Goal: Communication & Community: Ask a question

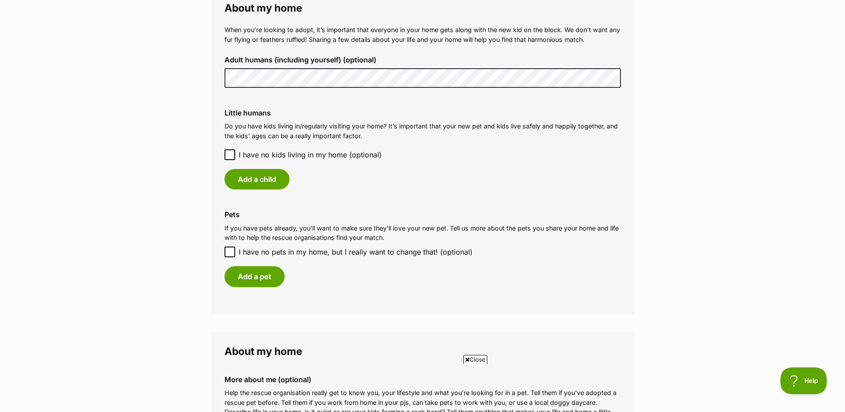
click at [228, 154] on icon at bounding box center [230, 155] width 6 height 6
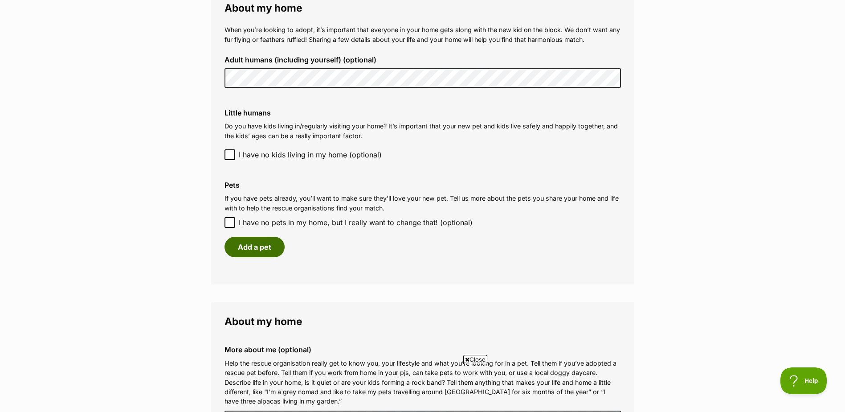
click at [268, 246] on button "Add a pet" at bounding box center [255, 247] width 60 height 20
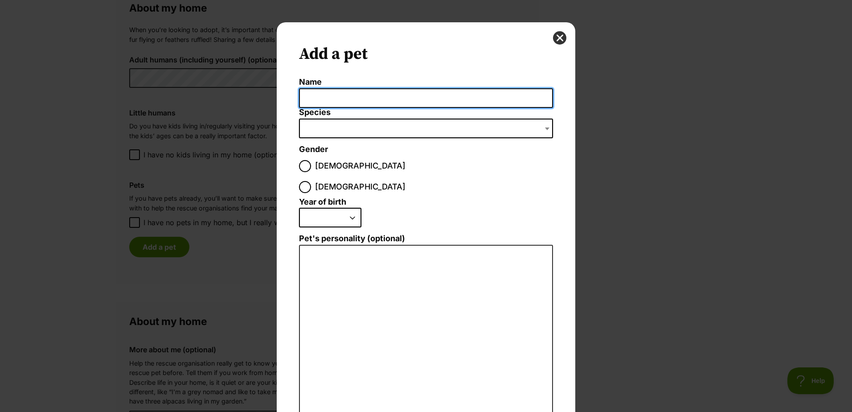
click at [343, 94] on input "Name" at bounding box center [426, 98] width 254 height 20
type input "Jimmy"
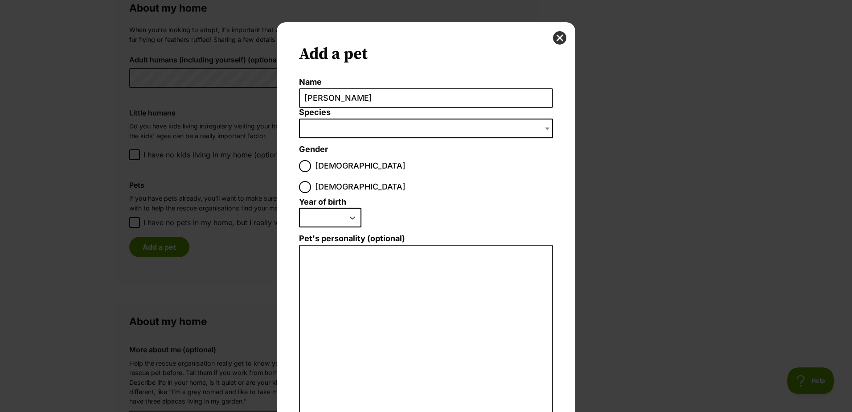
click at [337, 124] on span "Dialog Window - Close (Press escape to close)" at bounding box center [426, 129] width 254 height 20
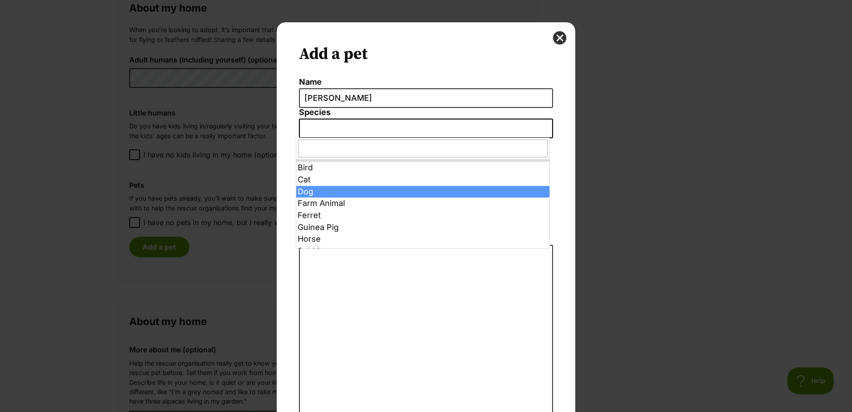
select select "1"
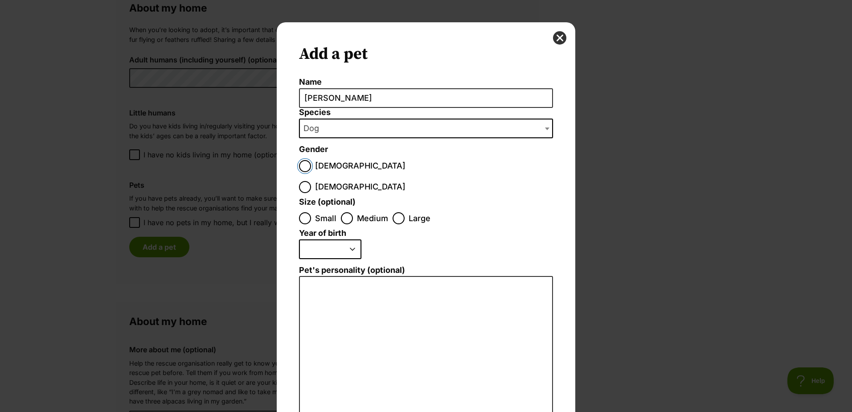
click at [299, 163] on input "Male" at bounding box center [305, 166] width 12 height 12
radio input "true"
click at [347, 212] on input "Medium" at bounding box center [347, 218] width 12 height 12
radio input "true"
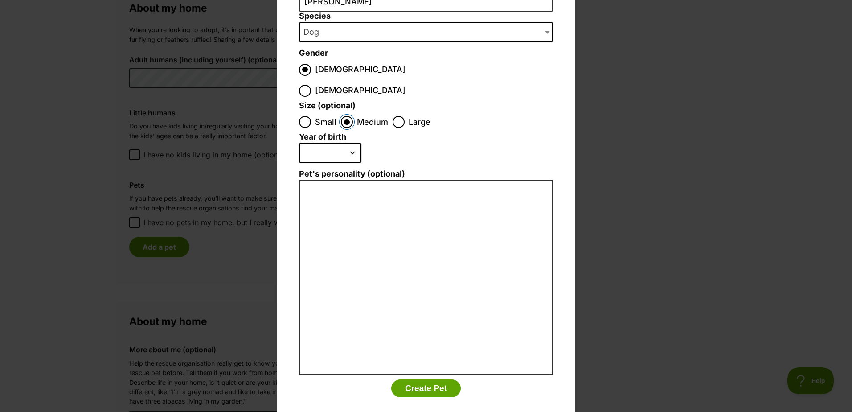
scroll to position [7, 0]
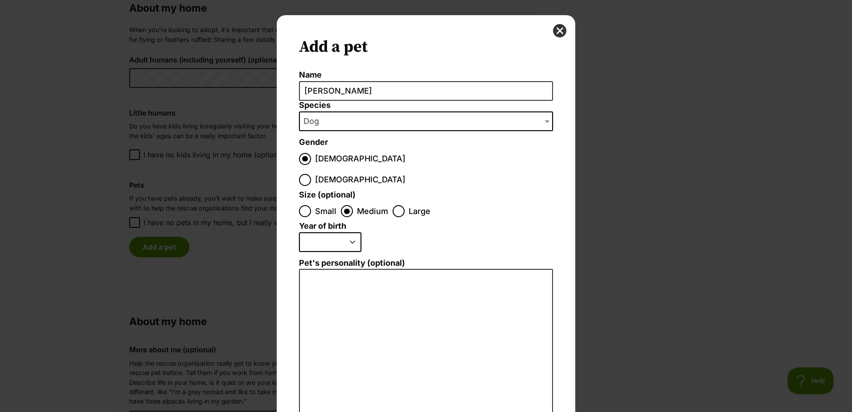
click at [352, 232] on select "2025 2024 2023 2022 2021 2020 2019 2018 2017 2016 2015 2014 2013 2012 2011 2010…" at bounding box center [330, 242] width 62 height 20
select select "2020"
click at [299, 232] on select "2025 2024 2023 2022 2021 2020 2019 2018 2017 2016 2015 2014 2013 2012 2011 2010…" at bounding box center [330, 242] width 62 height 20
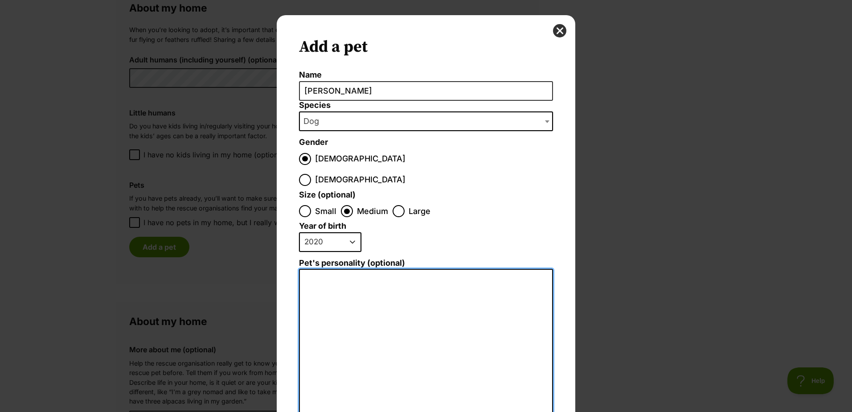
click at [403, 269] on textarea "Pet's personality (optional)" at bounding box center [426, 366] width 254 height 195
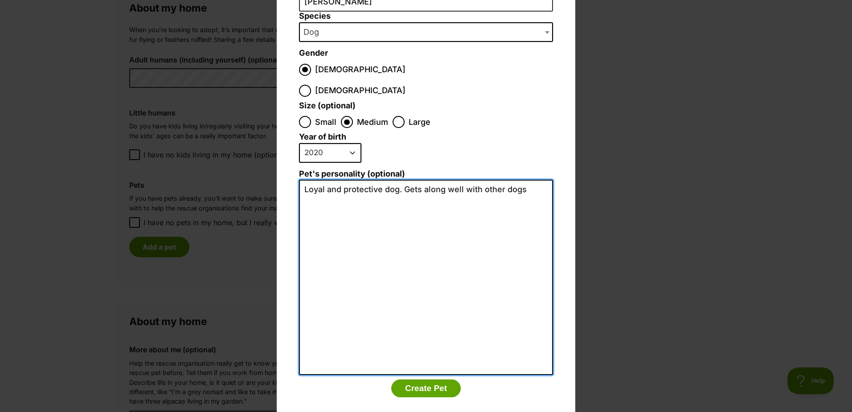
click at [322, 180] on textarea "Loyal and protective dog. Gets along well with other dogs" at bounding box center [426, 277] width 254 height 195
click at [344, 180] on textarea "Loyal, palyful and protective dog. Gets along well with other dogs" at bounding box center [426, 277] width 254 height 195
click at [412, 180] on textarea "Loyal, playful and protective dog. Gets along well with other dogs" at bounding box center [426, 277] width 254 height 195
click at [328, 180] on textarea "Loyal, playful and protective dog. Gets along well with other dogs" at bounding box center [426, 277] width 254 height 195
click at [426, 180] on textarea "Loyal, playful and protective dog. Gets along well with other dogs. Responds we…" at bounding box center [426, 277] width 254 height 195
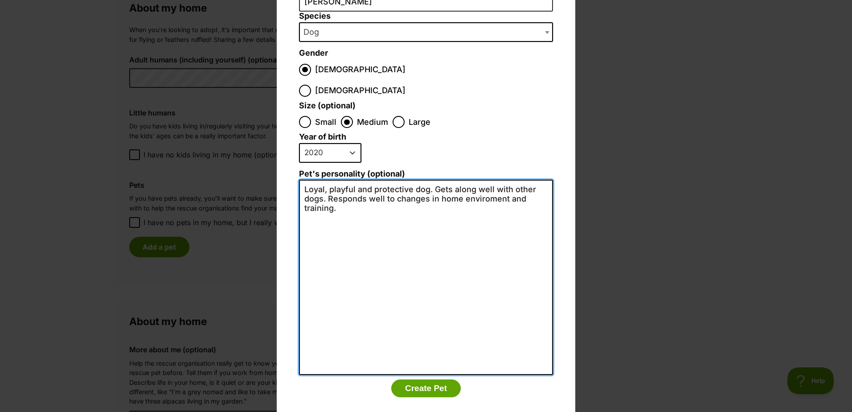
click at [357, 193] on textarea "Loyal, playful and protective dog. Gets along well with other dogs. Responds we…" at bounding box center [426, 277] width 254 height 195
click at [480, 197] on textarea "Loyal, playful and protective dog. Gets along well with other dogs. Responds we…" at bounding box center [426, 277] width 254 height 195
type textarea "Loyal, playful and protective dog. Gets along well with other dogs. Responds we…"
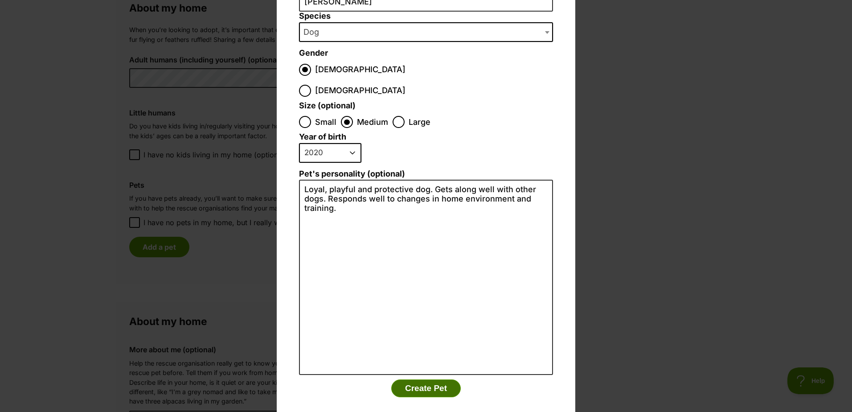
click at [429, 379] on button "Create Pet" at bounding box center [426, 388] width 70 height 18
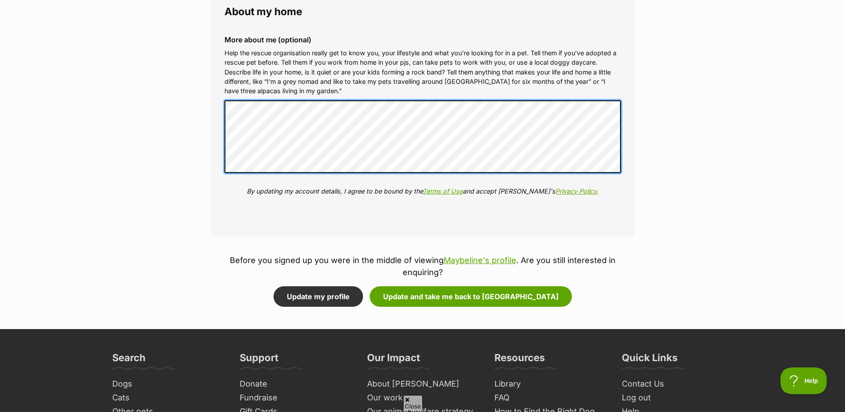
scroll to position [1069, 0]
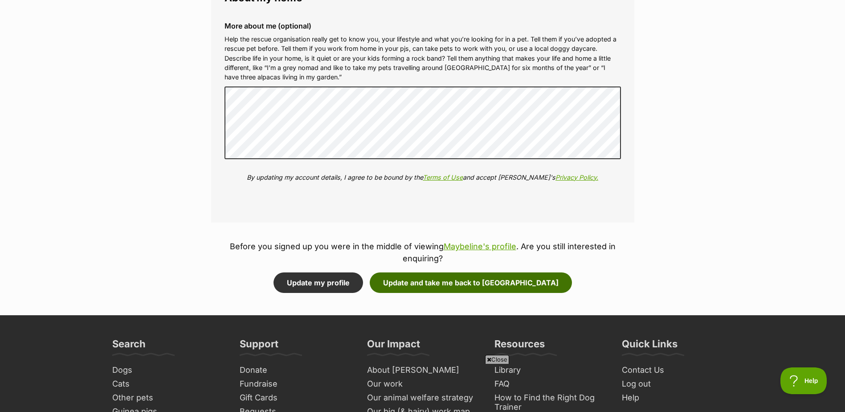
click at [468, 284] on button "Update and take me back to Maybeline" at bounding box center [471, 282] width 202 height 20
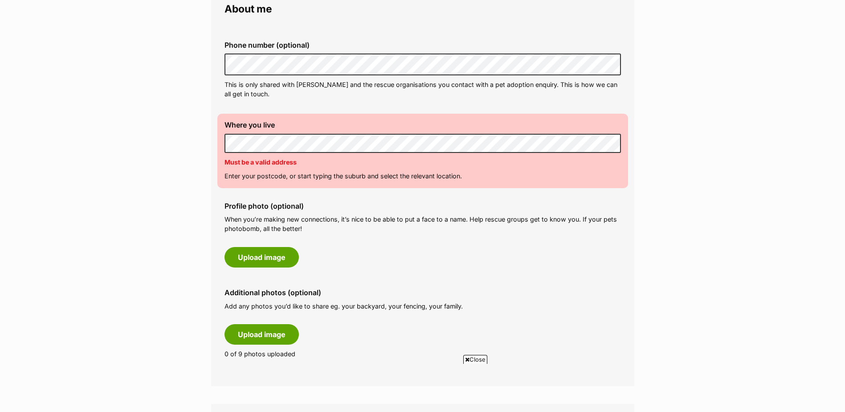
scroll to position [267, 0]
click at [330, 174] on p "Enter your postcode, or start typing the suburb and select the relevant locatio…" at bounding box center [423, 176] width 397 height 9
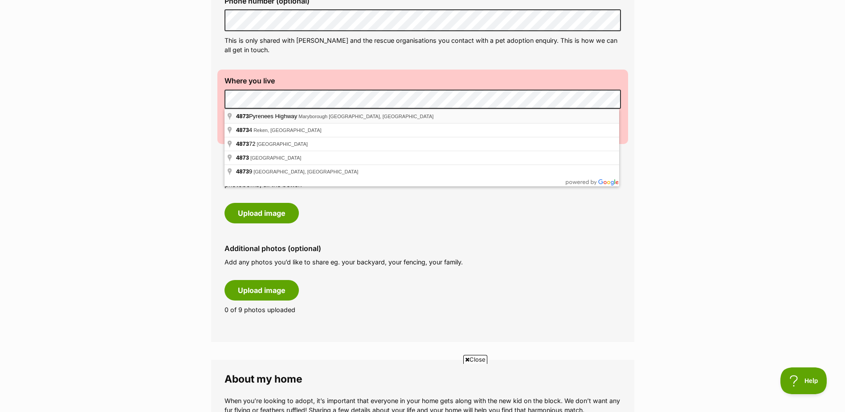
scroll to position [0, 0]
click at [221, 102] on div "Where you live Address line 1 (optional) Address line 2 (optional) Suburb (opti…" at bounding box center [422, 107] width 411 height 74
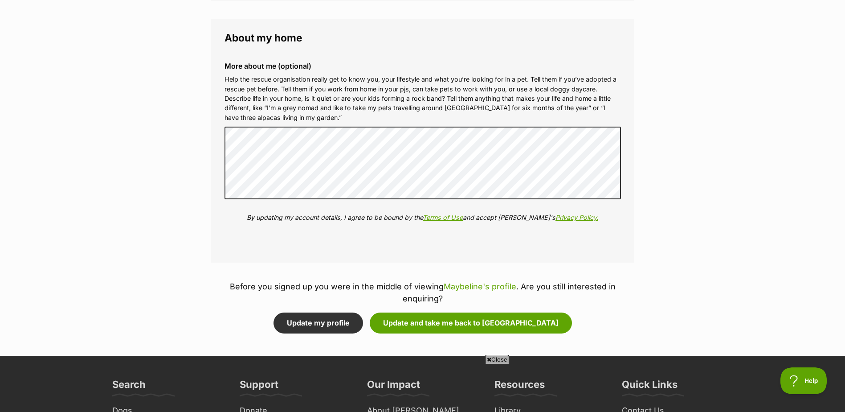
scroll to position [1069, 0]
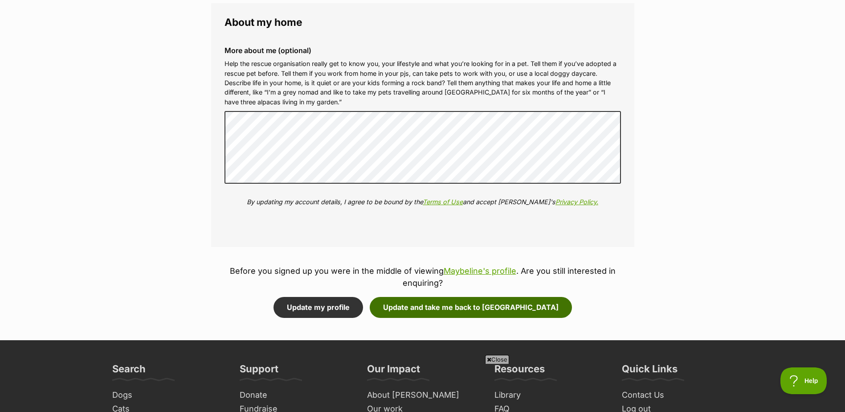
click at [439, 308] on button "Update and take me back to Maybeline" at bounding box center [471, 307] width 202 height 20
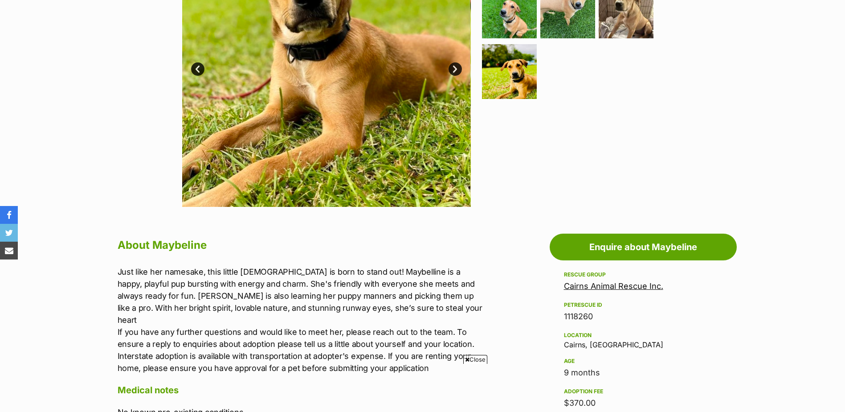
scroll to position [223, 0]
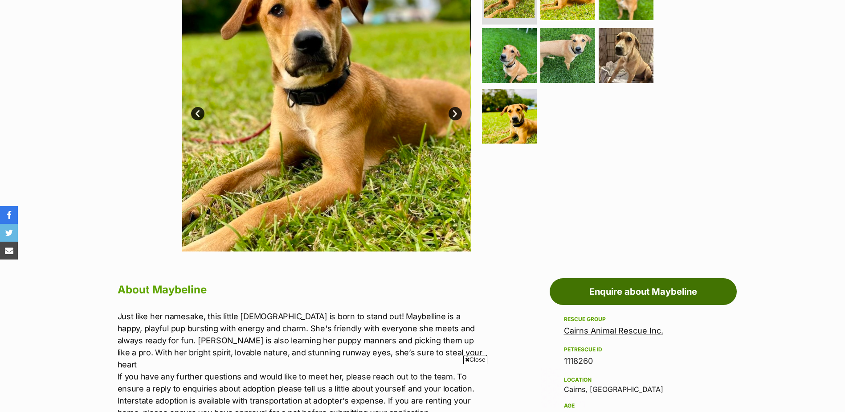
click at [660, 291] on link "Enquire about Maybeline" at bounding box center [643, 291] width 187 height 27
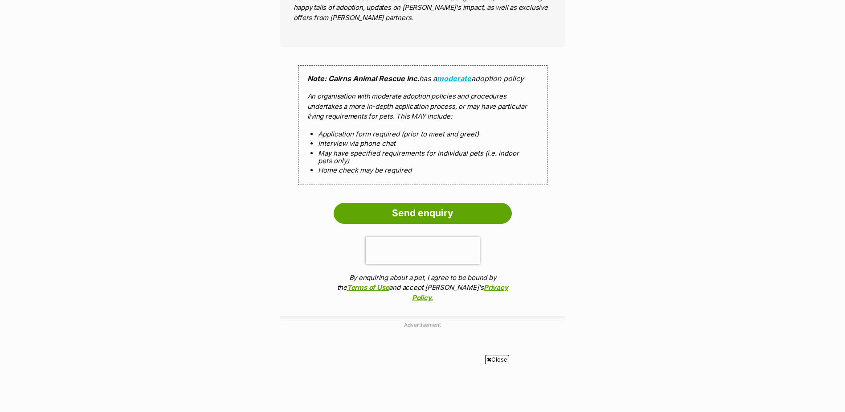
scroll to position [757, 0]
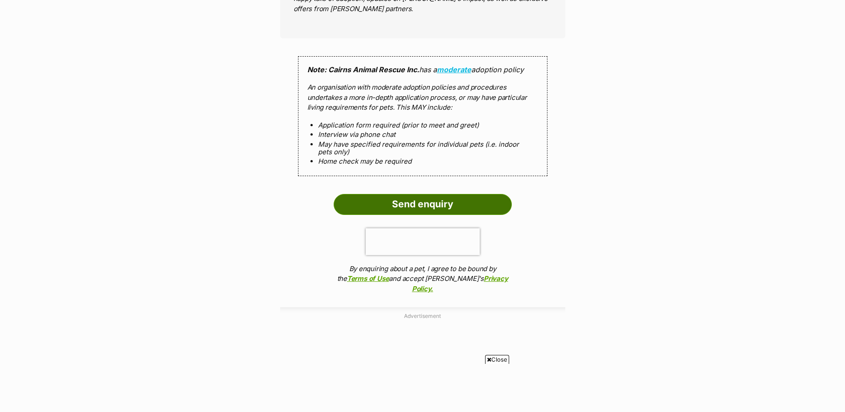
click at [394, 205] on input "Send enquiry" at bounding box center [423, 204] width 178 height 20
